Goal: Transaction & Acquisition: Purchase product/service

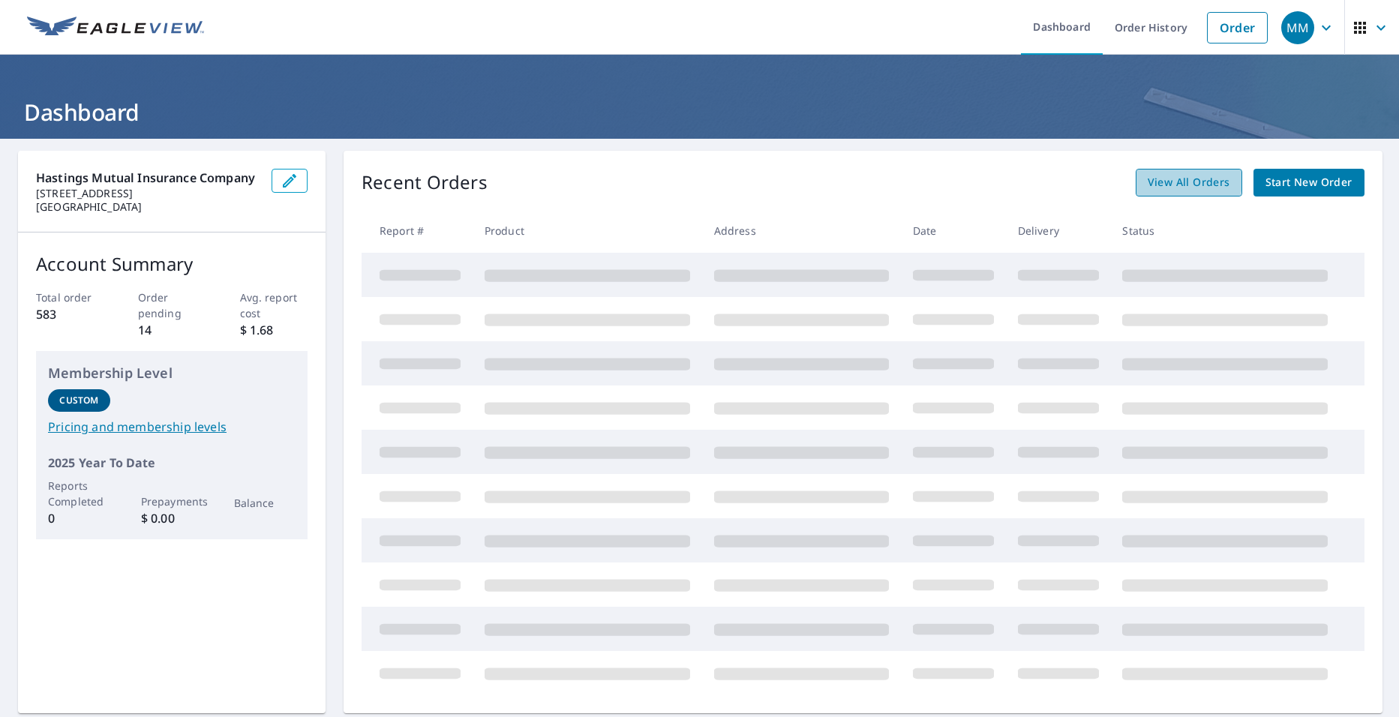
click at [1171, 180] on span "View All Orders" at bounding box center [1188, 182] width 82 height 19
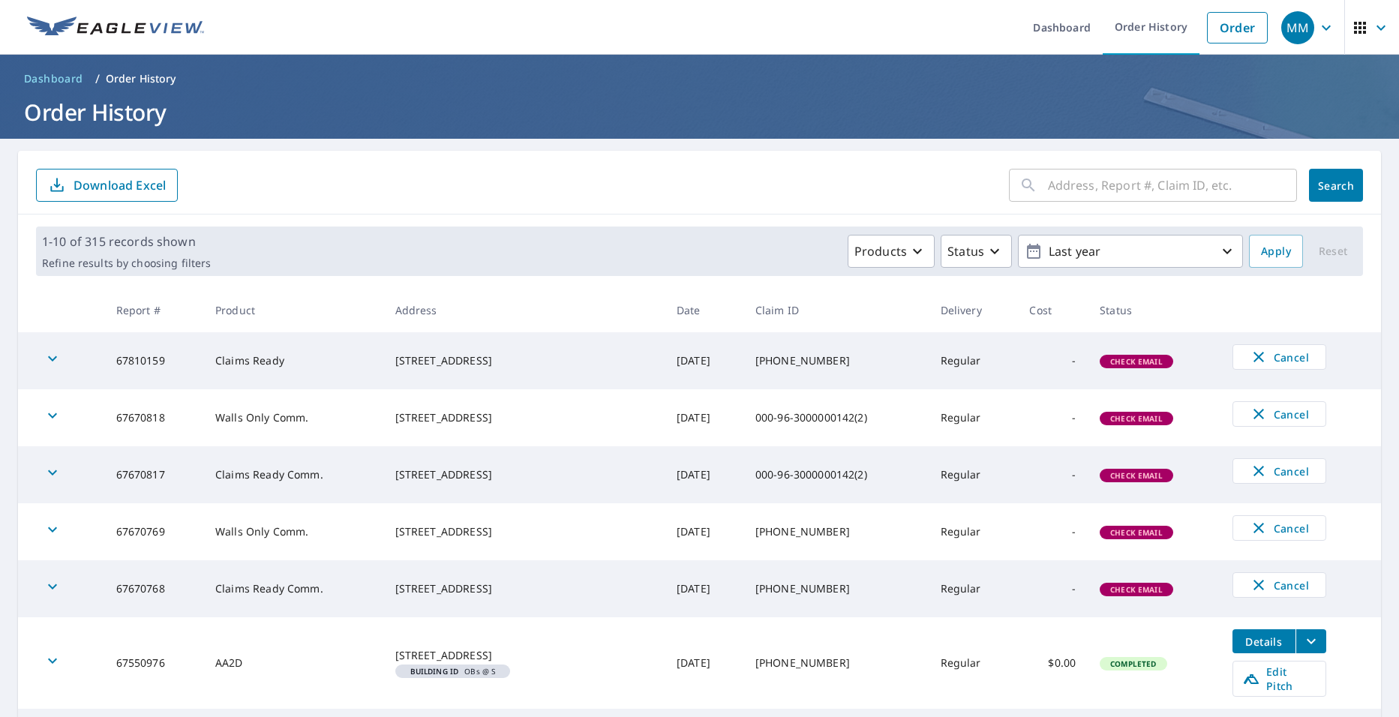
click at [1119, 414] on span "Check Email" at bounding box center [1136, 418] width 70 height 10
click at [419, 415] on div "[STREET_ADDRESS]" at bounding box center [523, 417] width 257 height 15
click at [1077, 187] on input "text" at bounding box center [1172, 185] width 249 height 42
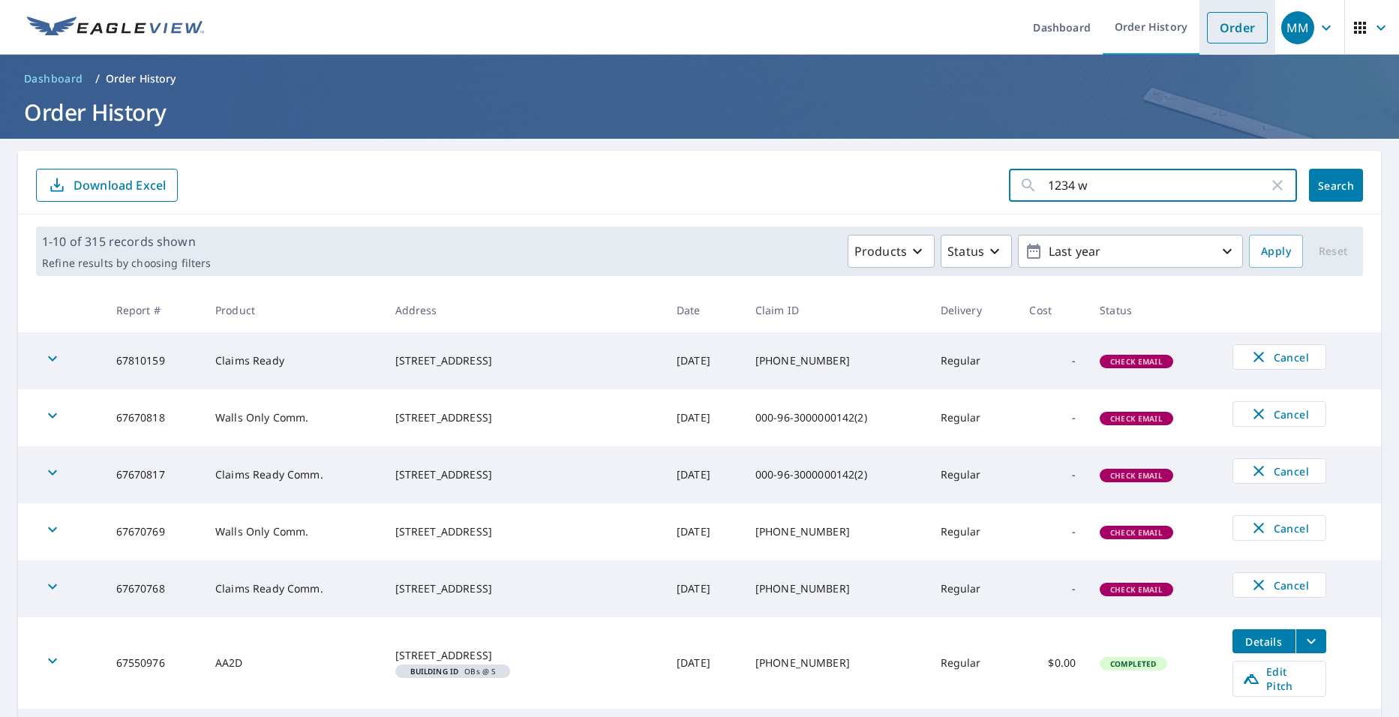
type input "1234 w"
click at [1213, 25] on link "Order" at bounding box center [1237, 27] width 61 height 31
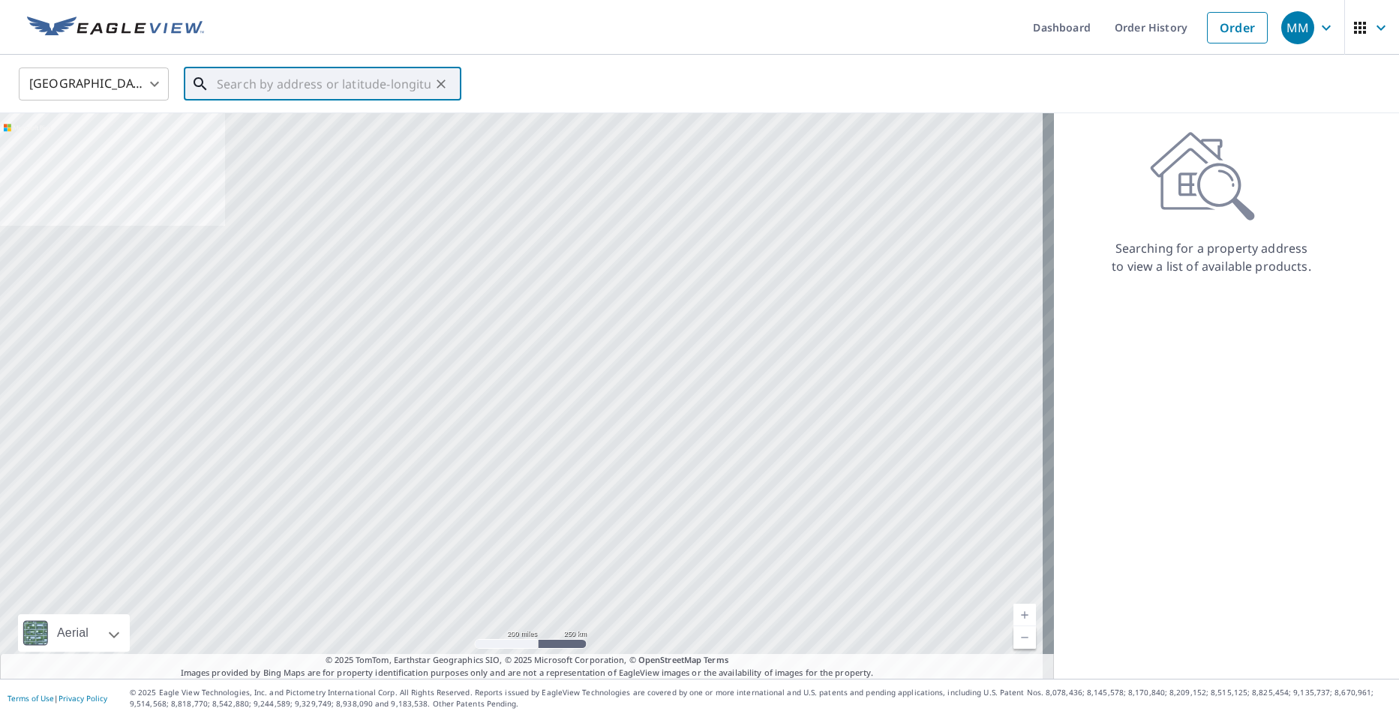
click at [411, 86] on input "text" at bounding box center [324, 84] width 214 height 42
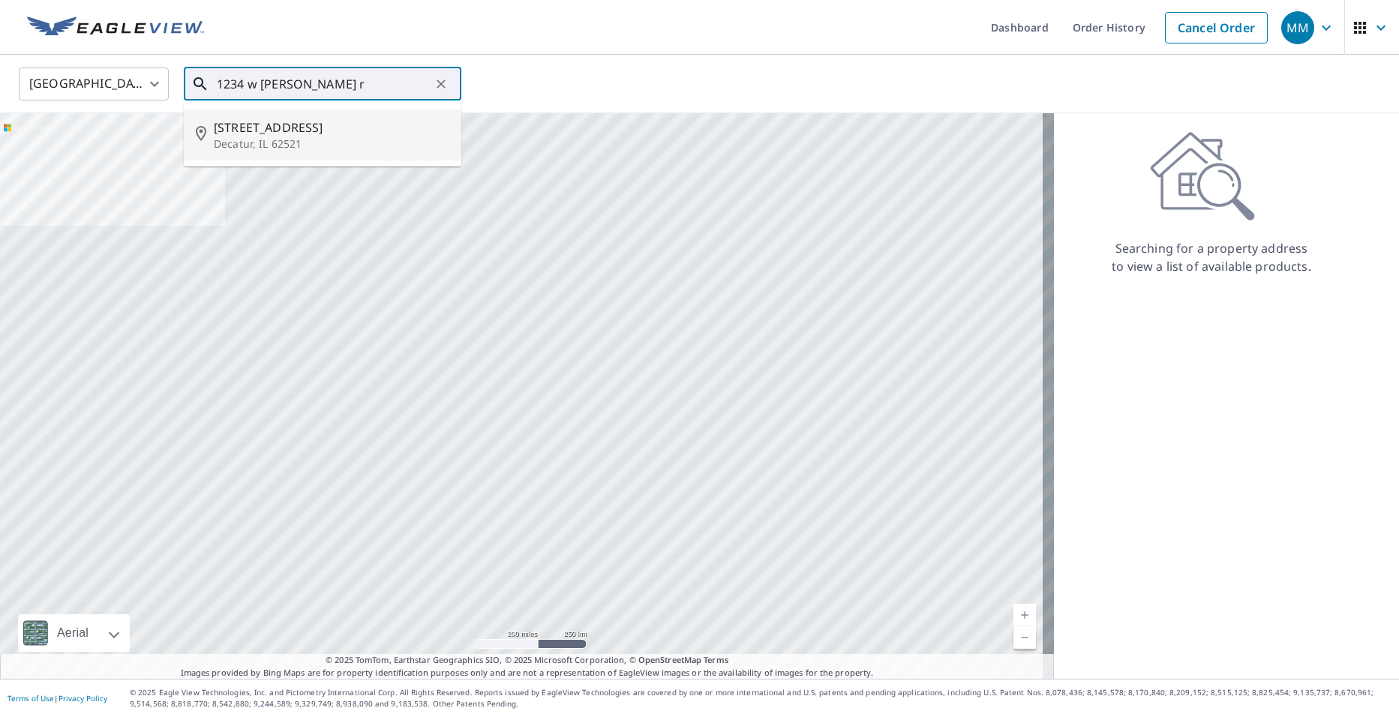
click at [397, 126] on span "[STREET_ADDRESS]" at bounding box center [331, 127] width 235 height 18
type input "[STREET_ADDRESS]"
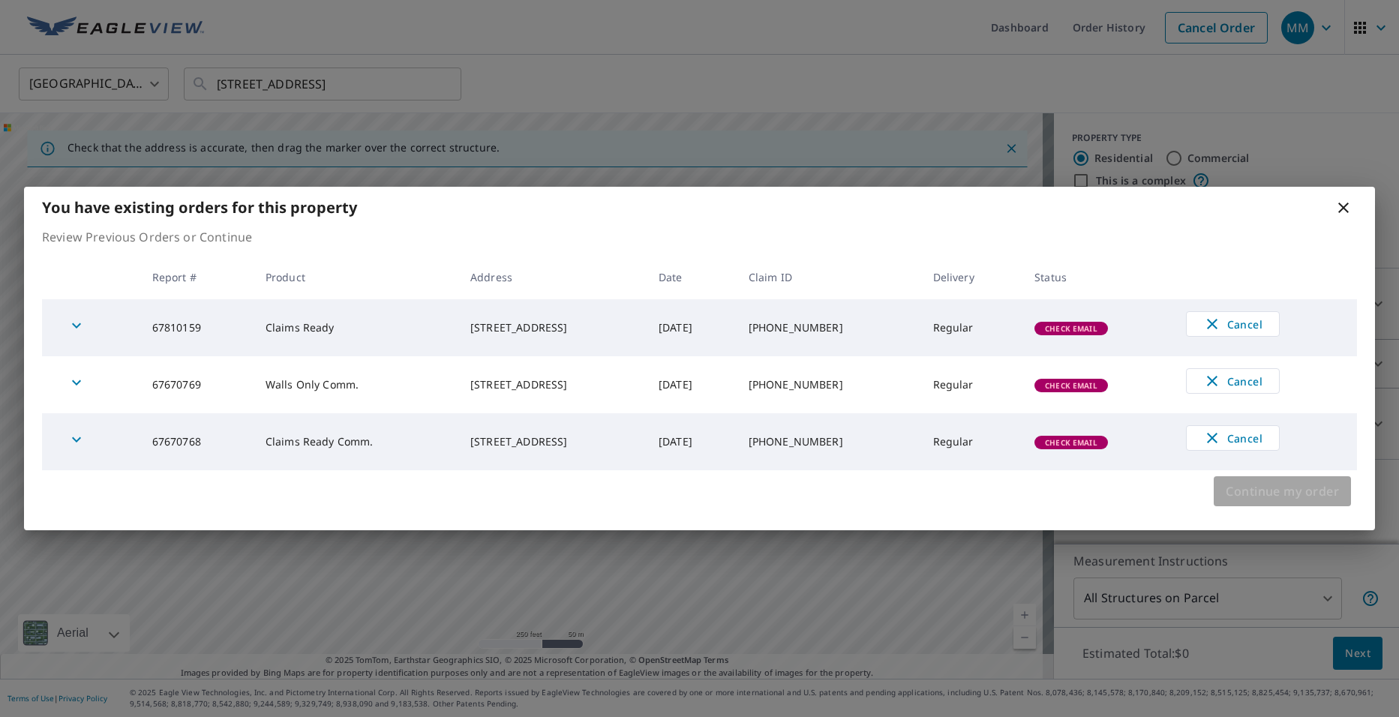
click at [1267, 485] on span "Continue my order" at bounding box center [1281, 491] width 113 height 21
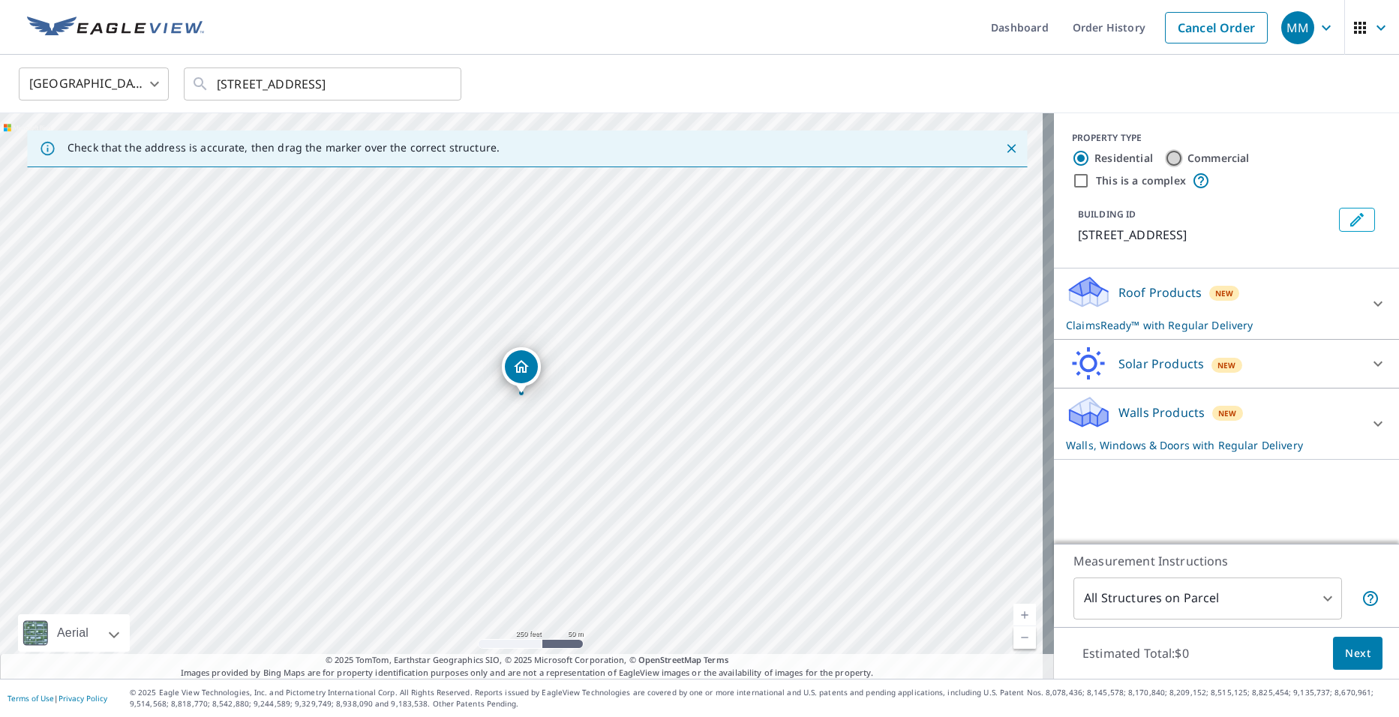
click at [1165, 157] on input "Commercial" at bounding box center [1174, 158] width 18 height 18
radio input "true"
type input "4"
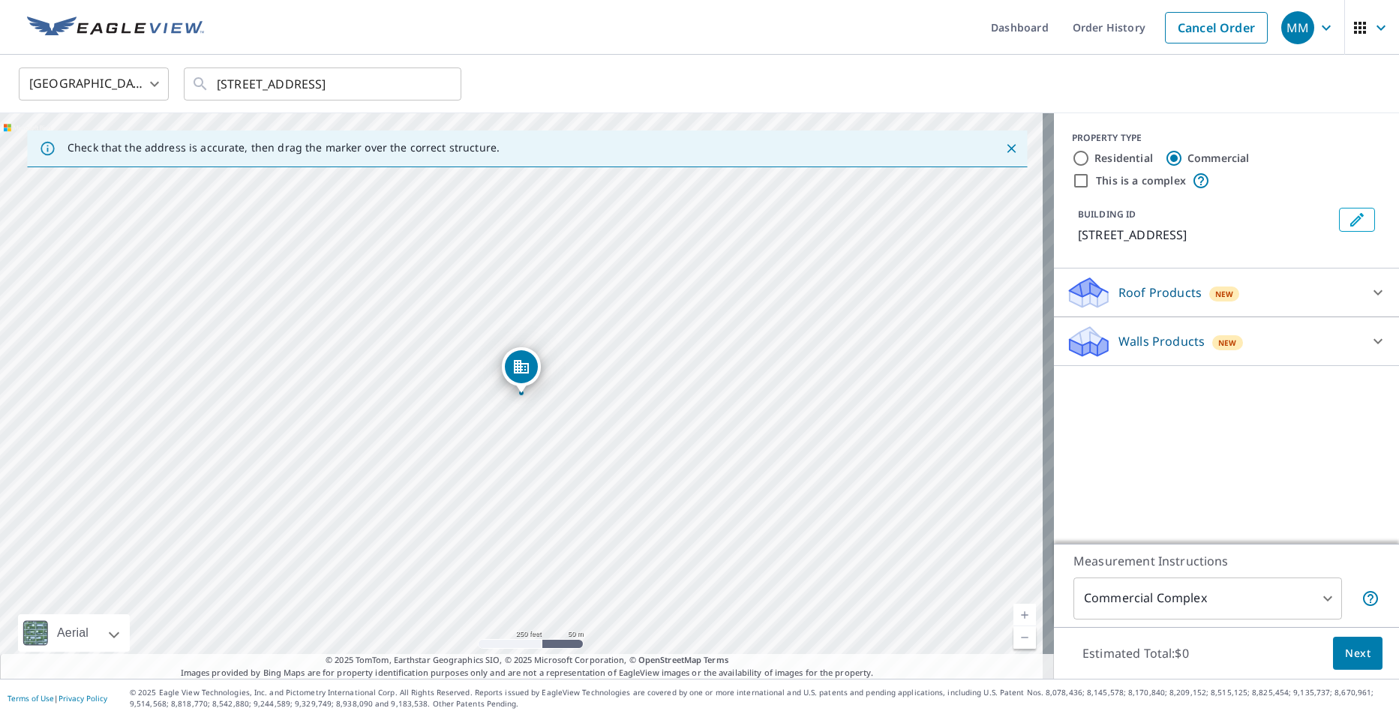
click at [1106, 290] on div "Roof Products New" at bounding box center [1213, 292] width 294 height 35
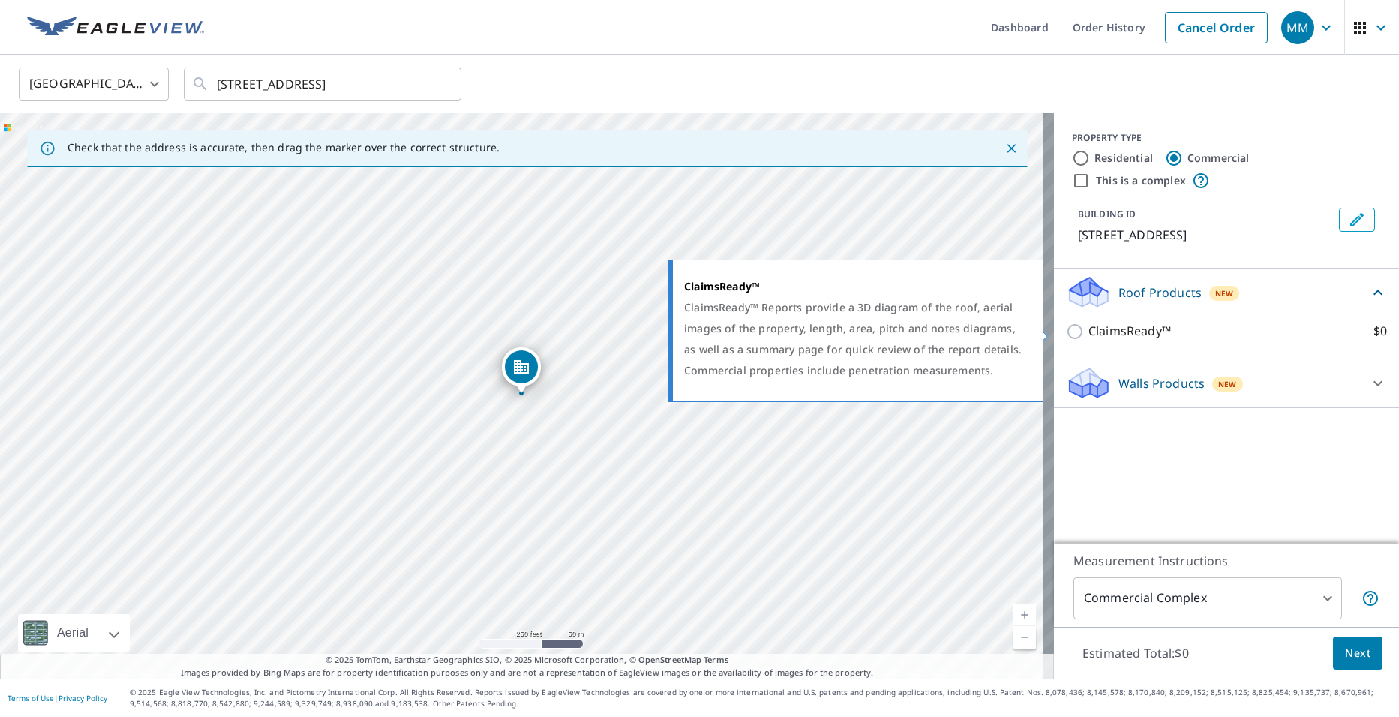
click at [1088, 328] on p "ClaimsReady™" at bounding box center [1129, 331] width 82 height 19
click at [1078, 328] on input "ClaimsReady™ $0" at bounding box center [1077, 331] width 22 height 18
checkbox input "true"
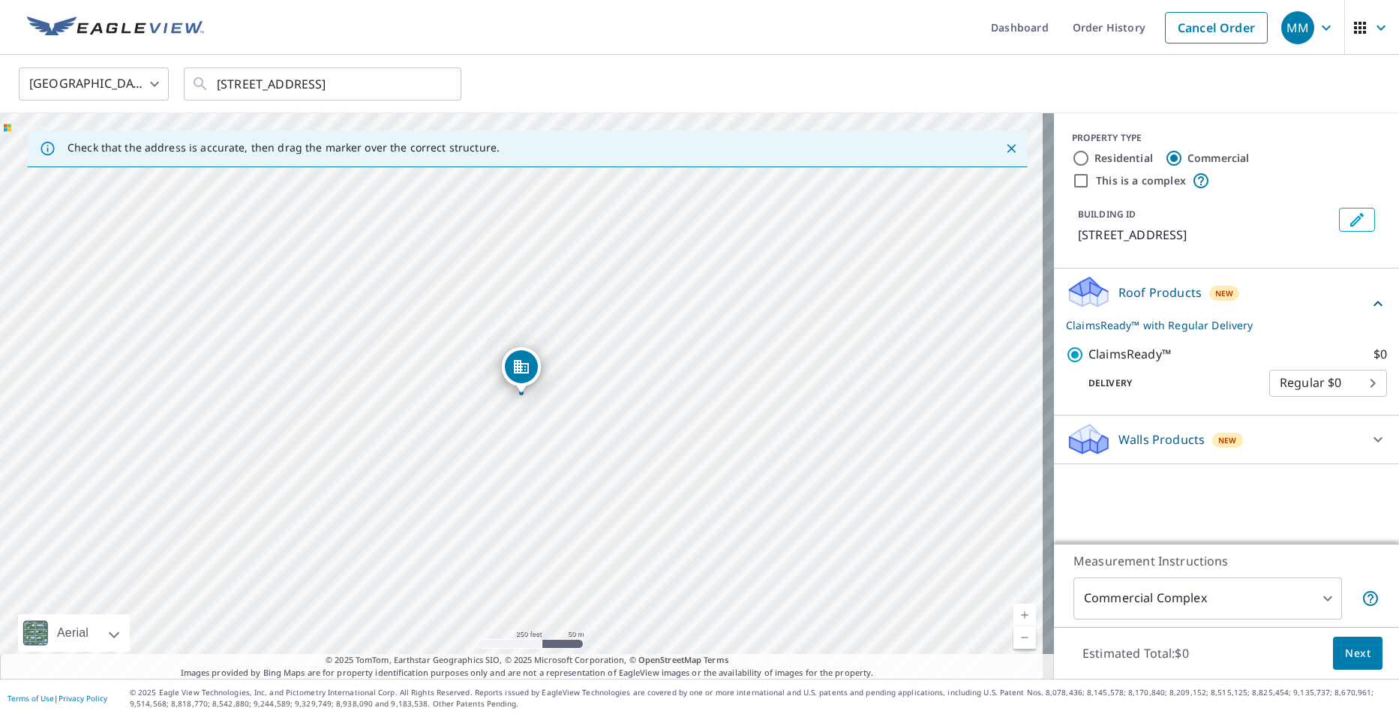
click at [1338, 643] on button "Next" at bounding box center [1357, 654] width 49 height 34
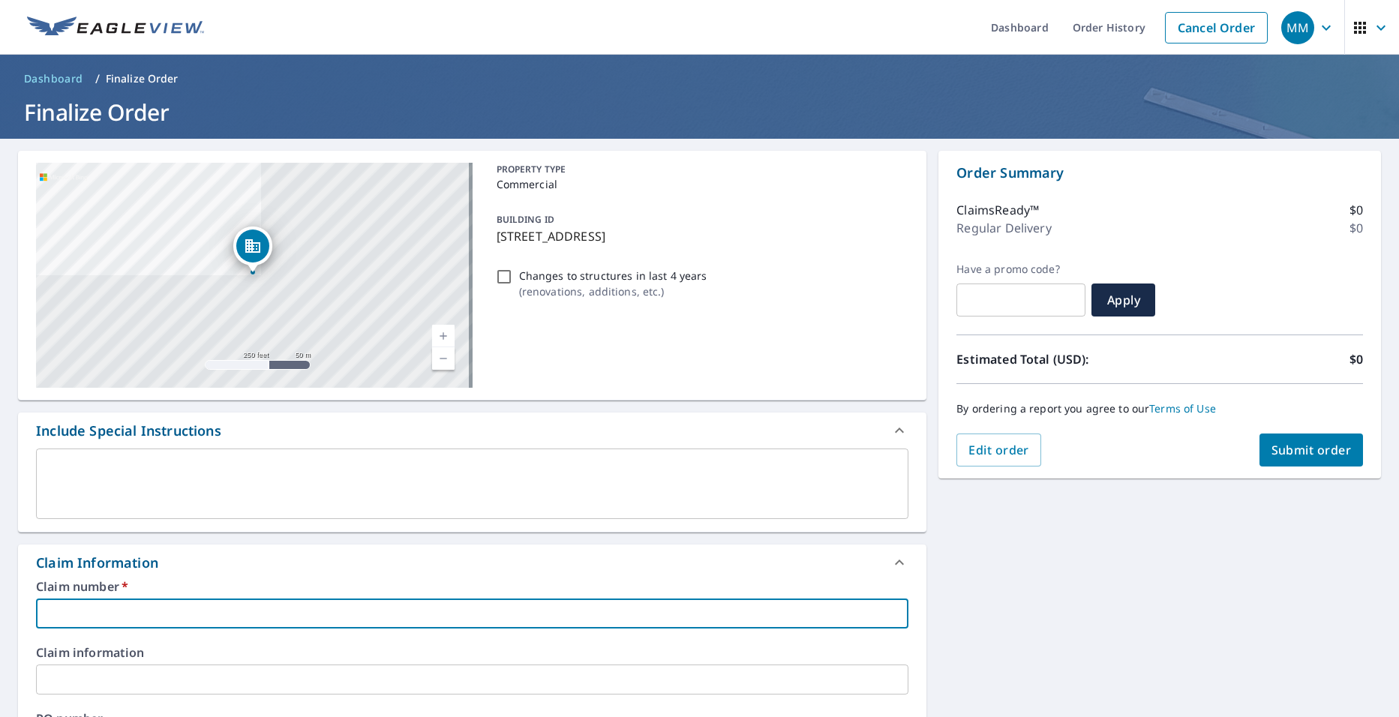
click at [111, 611] on input "text" at bounding box center [472, 613] width 872 height 30
click at [184, 615] on input "[PHONE_NUMBER]" at bounding box center [472, 613] width 872 height 30
type input "[PHONE_NUMBER]"
click at [205, 577] on div "Claim Information" at bounding box center [472, 562] width 908 height 36
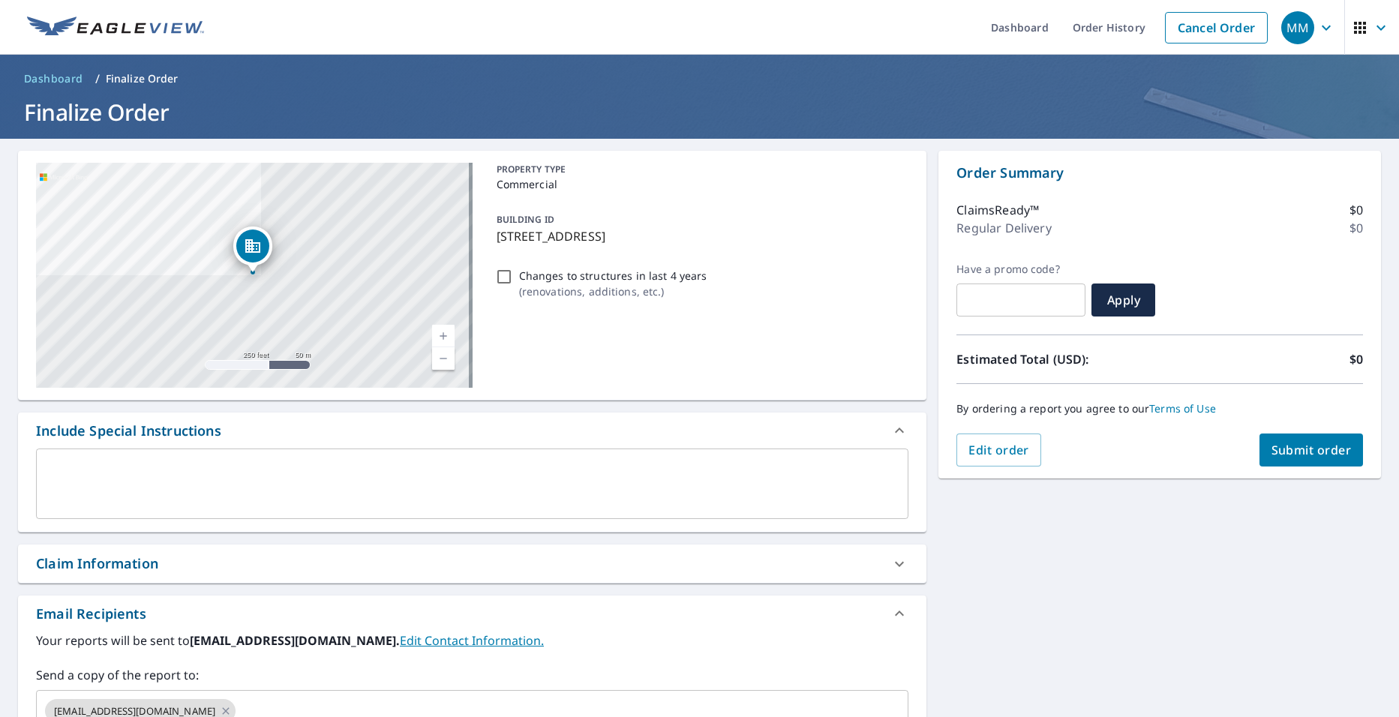
click at [1271, 446] on span "Submit order" at bounding box center [1311, 450] width 80 height 16
